Goal: Task Accomplishment & Management: Manage account settings

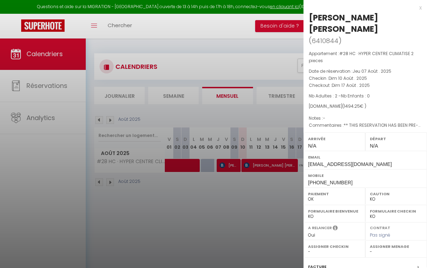
select select "KO"
select select "0"
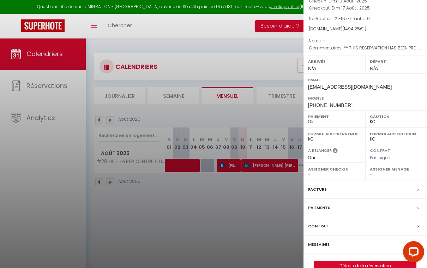
scroll to position [38, 0]
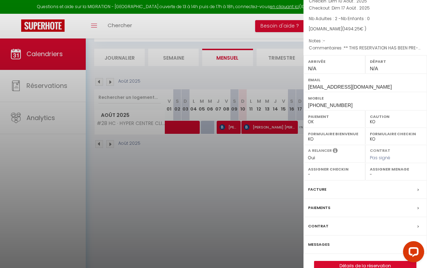
click at [355, 261] on link "Détails de la réservation" at bounding box center [365, 265] width 102 height 9
select select
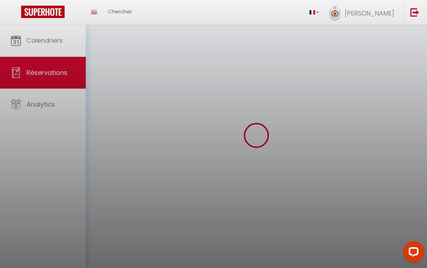
select select
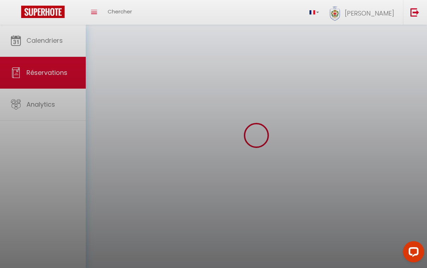
select select
checkbox input "false"
select select
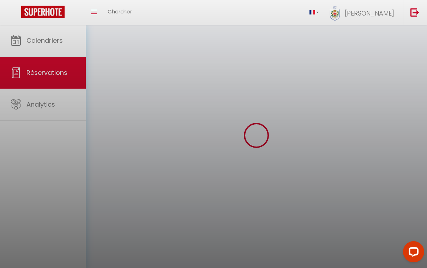
select select
checkbox input "false"
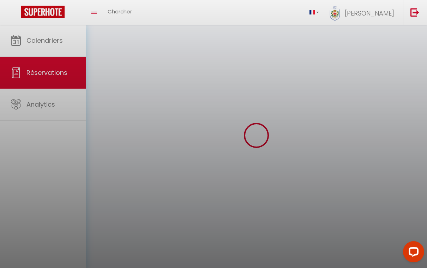
select select
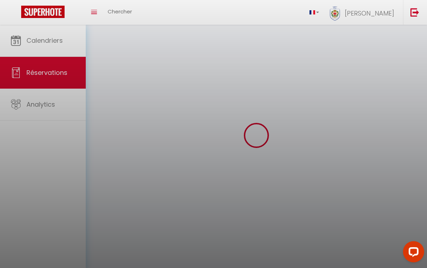
checkbox input "false"
select select
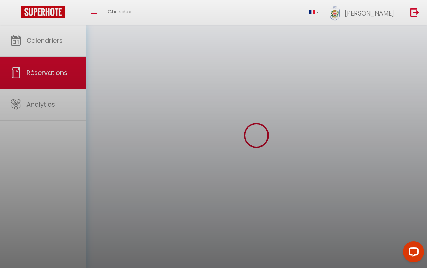
select select
checkbox input "false"
select select
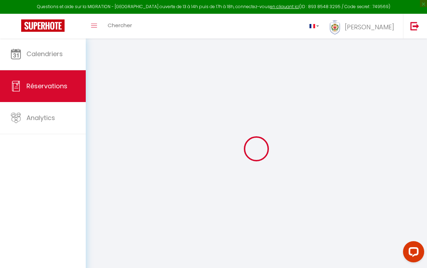
type input "[PERSON_NAME]"
type input "[EMAIL_ADDRESS][DOMAIN_NAME]"
type input "[PHONE_NUMBER]"
type input "."
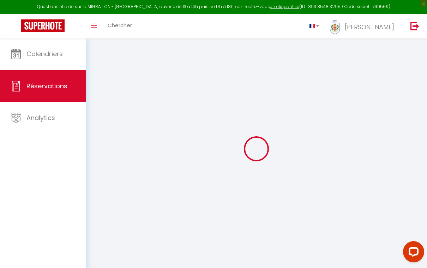
select select "NO"
type input "240.07"
type input "20.92"
select select "15868"
select select "1"
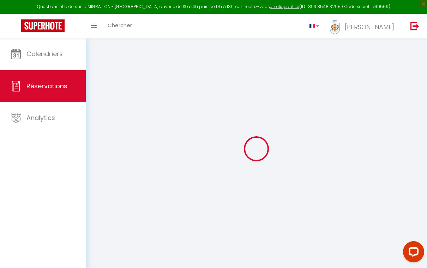
select select
type input "2"
select select "12"
select select
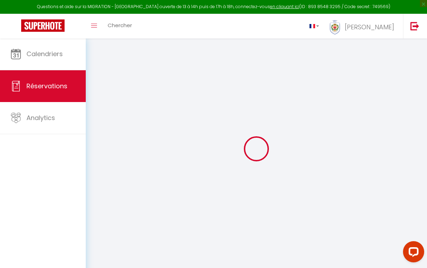
type input "1347.19"
checkbox input "false"
select select "2"
type input "65"
type input "0"
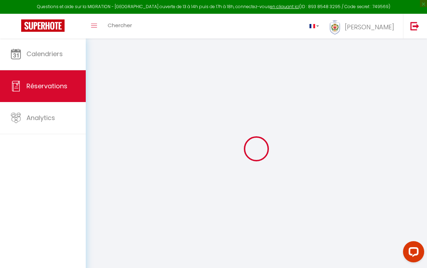
type input "0"
select select
select select "14"
checkbox input "false"
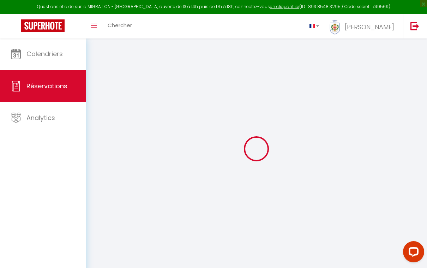
select select
checkbox input "false"
select select
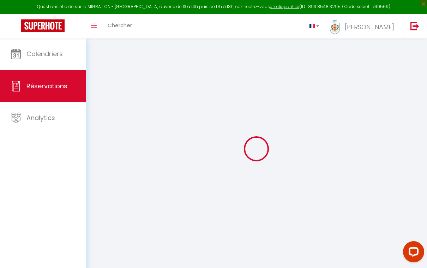
checkbox input "false"
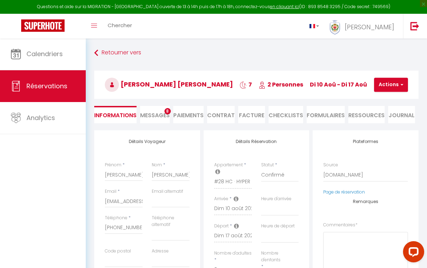
select select
checkbox input "false"
type textarea "** THIS RESERVATION HAS BEEN PRE-PAID ** BOOKING NOTE : Payment charge is EUR 2…"
type input "65"
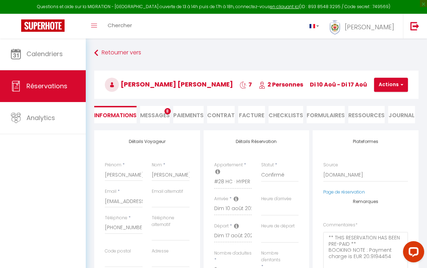
type input "82.06"
select select
checkbox input "false"
select select
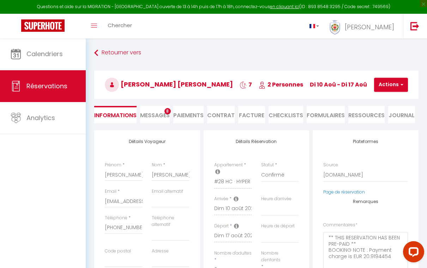
select select
click at [152, 114] on span "Messages" at bounding box center [155, 115] width 30 height 8
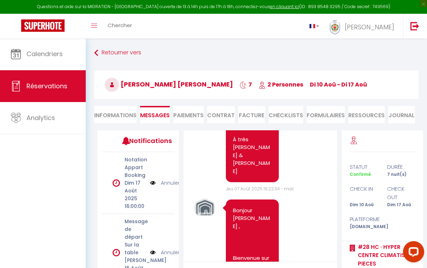
scroll to position [566, 0]
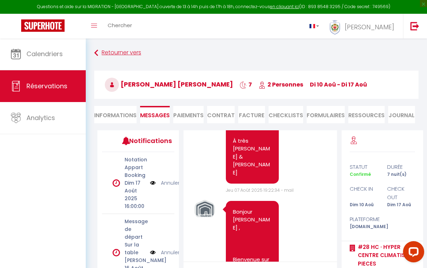
click at [117, 50] on link "Retourner vers" at bounding box center [256, 53] width 324 height 13
select select
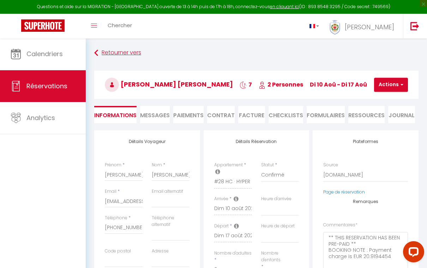
click at [110, 53] on link "Retourner vers" at bounding box center [256, 53] width 324 height 13
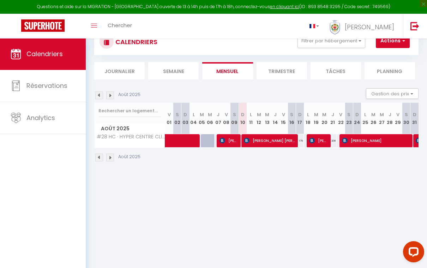
click at [220, 141] on img at bounding box center [222, 141] width 6 height 6
select select "OK"
select select "KO"
select select "0"
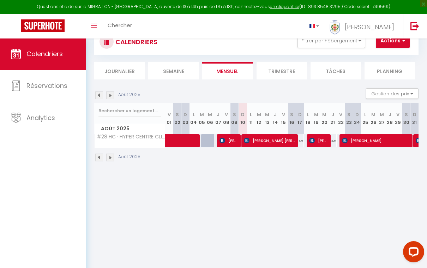
select select "1"
select select
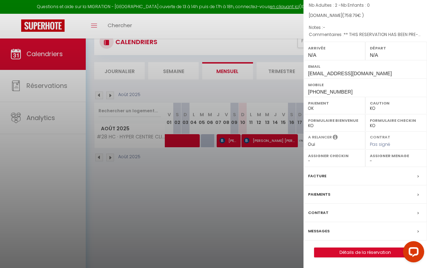
scroll to position [38, 0]
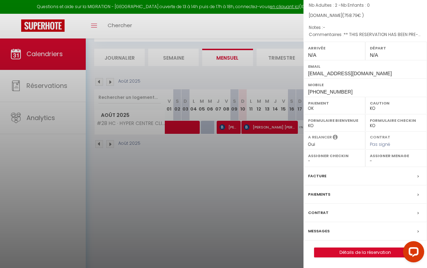
click at [353, 250] on link "Détails de la réservation" at bounding box center [365, 252] width 102 height 9
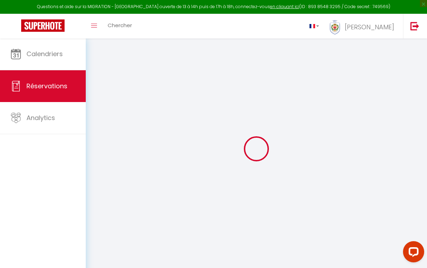
select select
checkbox input "false"
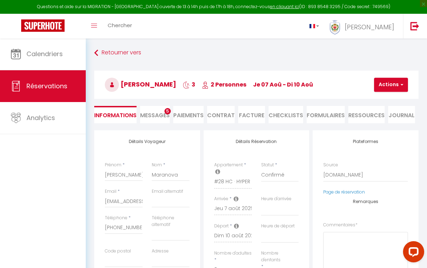
select select
checkbox input "false"
type textarea "** THIS RESERVATION HAS BEEN PRE-PAID ** Reservation has a cancellation grace p…"
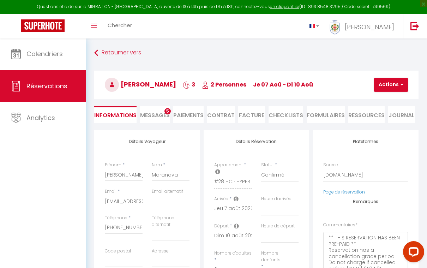
type input "65"
type input "38.59"
select select
checkbox input "false"
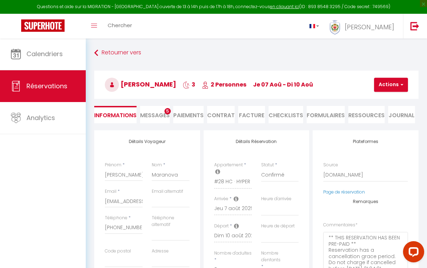
select select
click at [157, 114] on span "Messages" at bounding box center [155, 115] width 30 height 8
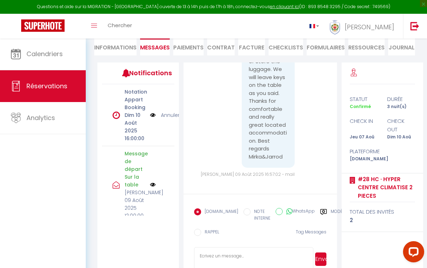
scroll to position [3827, 0]
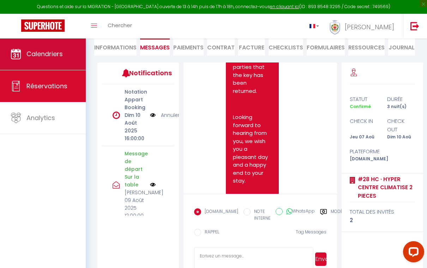
click at [34, 64] on link "Calendriers" at bounding box center [43, 54] width 86 height 32
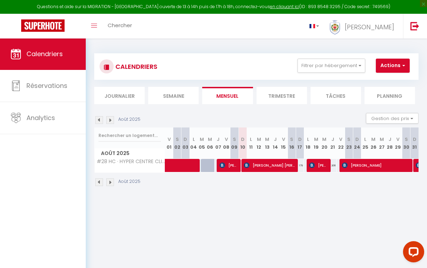
click at [174, 166] on span at bounding box center [202, 165] width 65 height 13
select select "OK"
select select "KO"
select select "0"
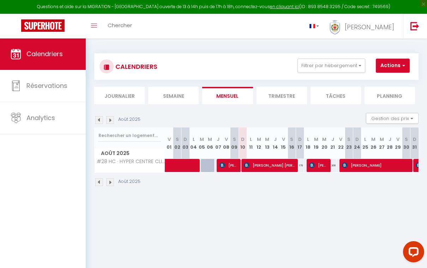
select select "1"
select select
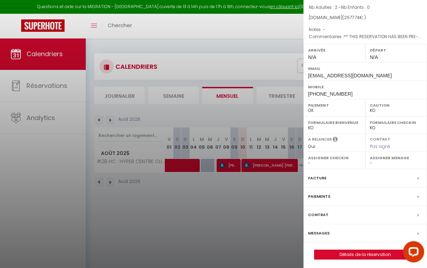
scroll to position [1, 0]
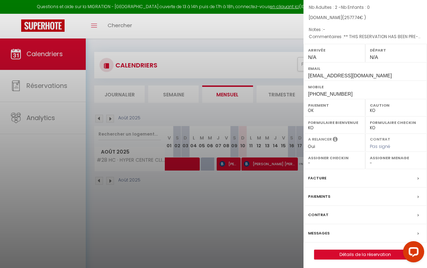
click at [356, 254] on link "Détails de la réservation" at bounding box center [365, 254] width 102 height 9
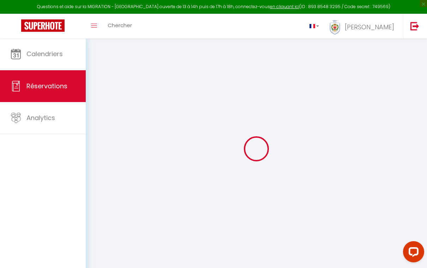
select select
checkbox input "false"
select select
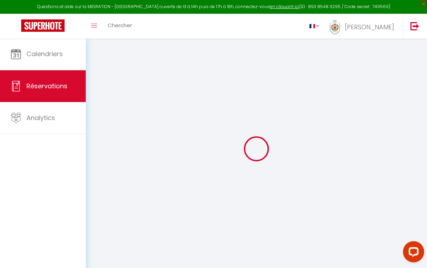
checkbox input "false"
type textarea "** THIS RESERVATION HAS BEEN PRE-PAID ** BOOKING NOTE : Payment charge is EUR 3…"
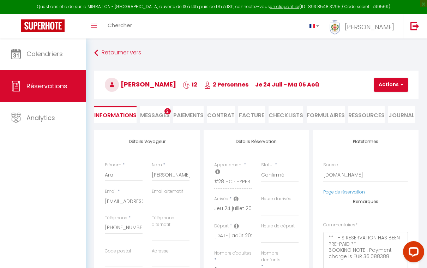
type input "65"
type input "144.26"
select select
checkbox input "false"
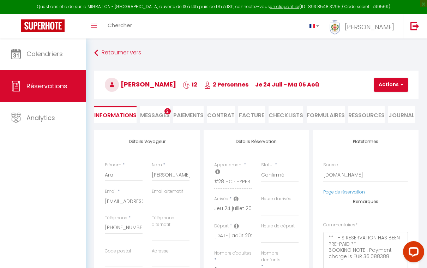
select select
click at [156, 115] on span "Messages" at bounding box center [155, 115] width 30 height 8
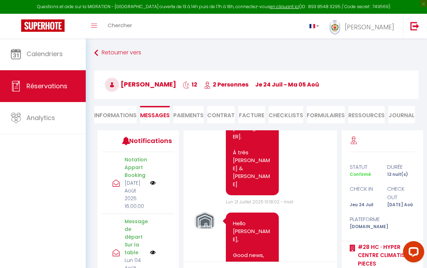
scroll to position [1655, 0]
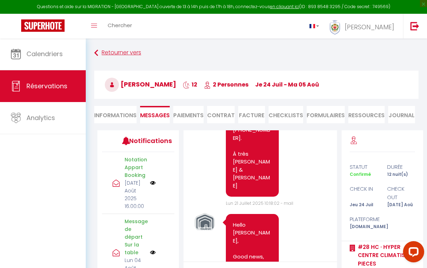
click at [99, 53] on link "Retourner vers" at bounding box center [256, 53] width 324 height 13
select select
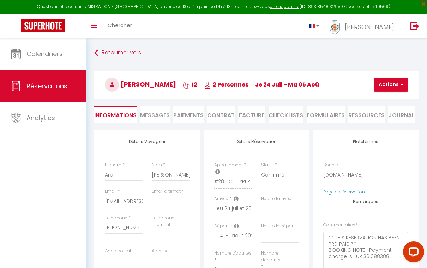
click at [105, 53] on link "Retourner vers" at bounding box center [256, 53] width 324 height 13
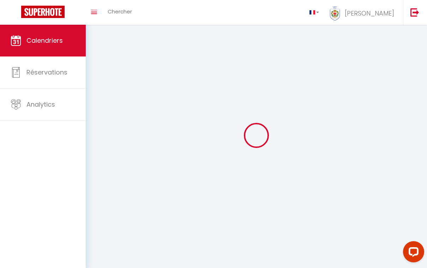
scroll to position [1, 0]
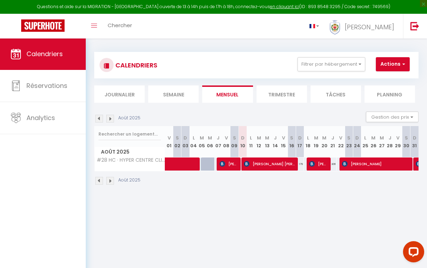
click at [259, 165] on span "[PERSON_NAME] [PERSON_NAME]" at bounding box center [269, 163] width 51 height 13
select select "OK"
select select "KO"
select select "0"
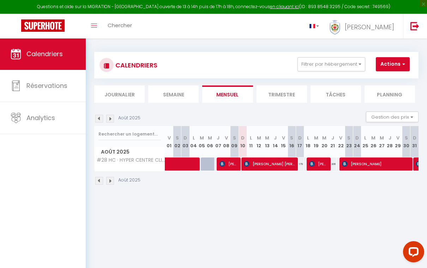
select select "1"
select select
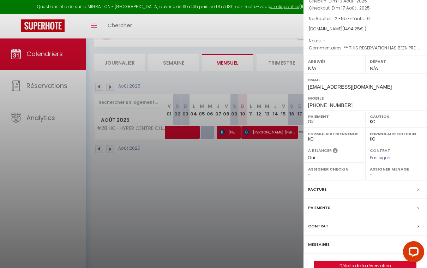
scroll to position [38, 0]
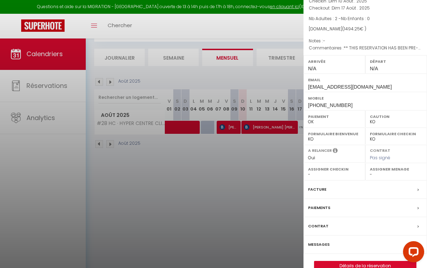
click at [358, 261] on link "Détails de la réservation" at bounding box center [365, 265] width 102 height 9
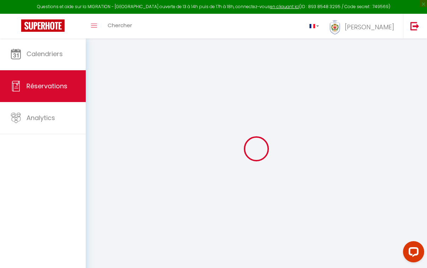
select select
checkbox input "false"
select select
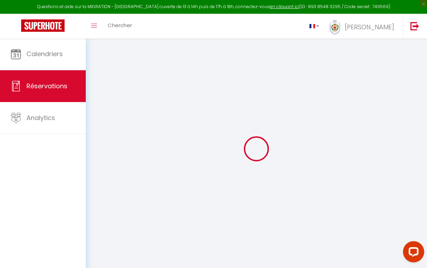
checkbox input "false"
select select
checkbox input "false"
type textarea "** THIS RESERVATION HAS BEEN PRE-PAID ** BOOKING NOTE : Payment charge is EUR 2…"
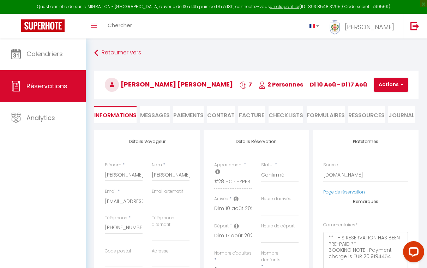
type input "65"
type input "82.06"
select select
checkbox input "false"
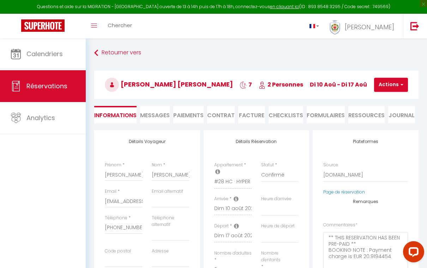
select select
click at [163, 116] on span "Messages" at bounding box center [155, 115] width 30 height 8
